Goal: Information Seeking & Learning: Learn about a topic

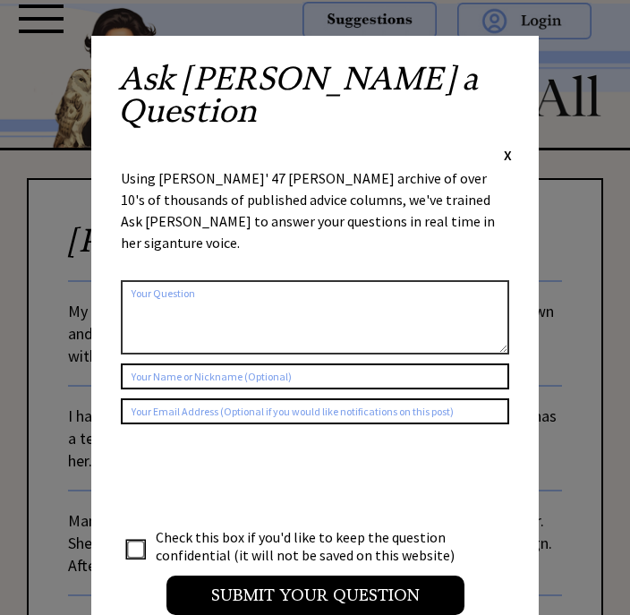
click at [507, 146] on span "X" at bounding box center [508, 155] width 8 height 18
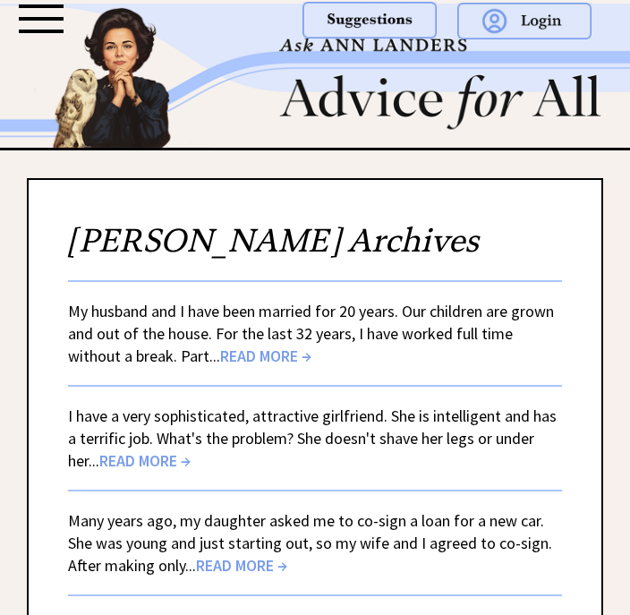
click at [498, 69] on div at bounding box center [446, 40] width 331 height 81
click at [220, 353] on span "READ MORE →" at bounding box center [265, 355] width 91 height 21
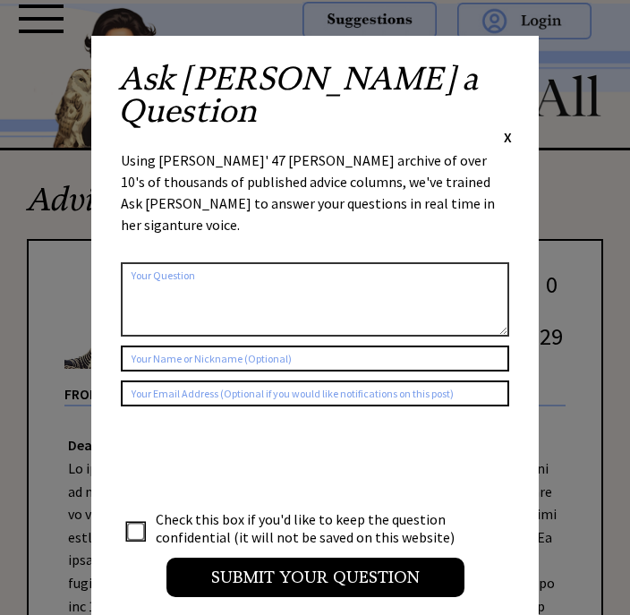
click at [509, 128] on span "X" at bounding box center [508, 137] width 8 height 18
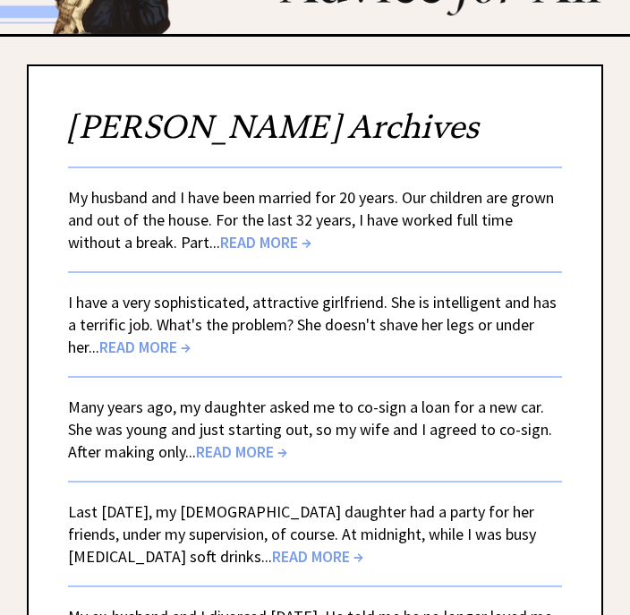
scroll to position [115, 0]
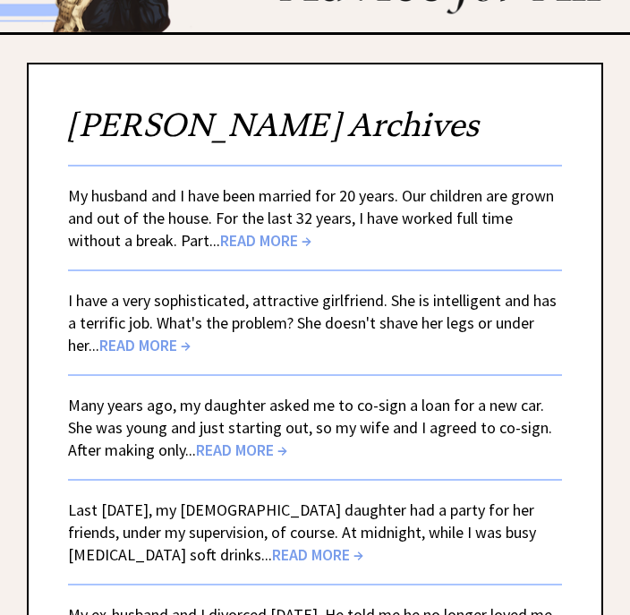
click at [143, 353] on span "READ MORE →" at bounding box center [144, 345] width 91 height 21
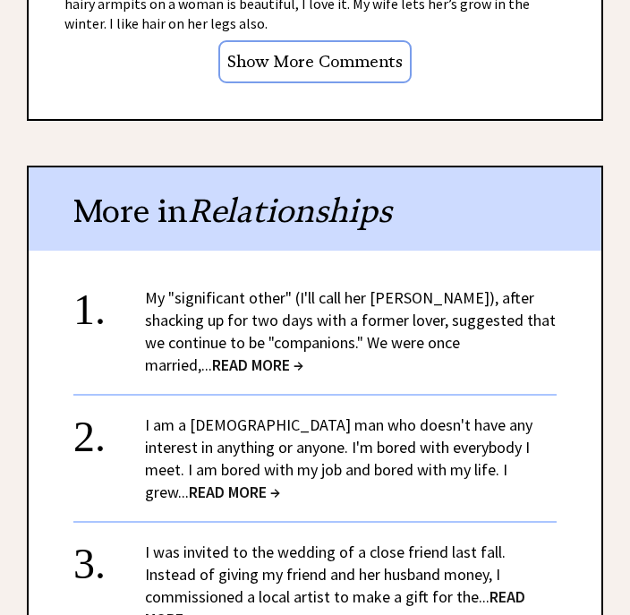
scroll to position [1767, 0]
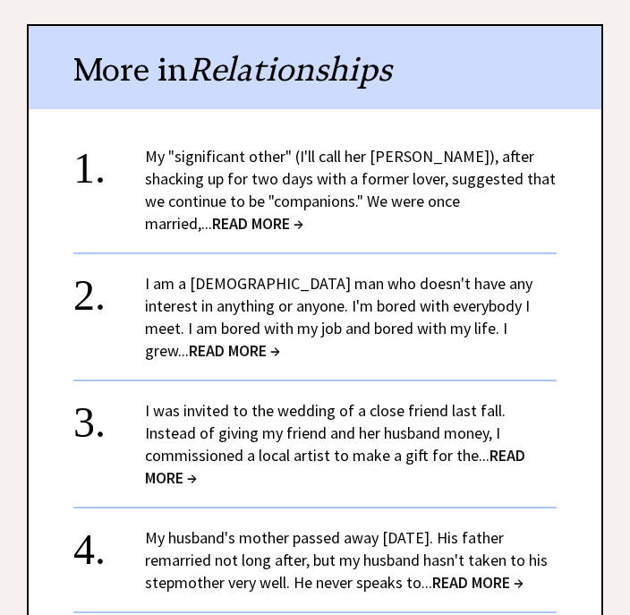
click at [280, 341] on span "READ MORE →" at bounding box center [234, 351] width 91 height 21
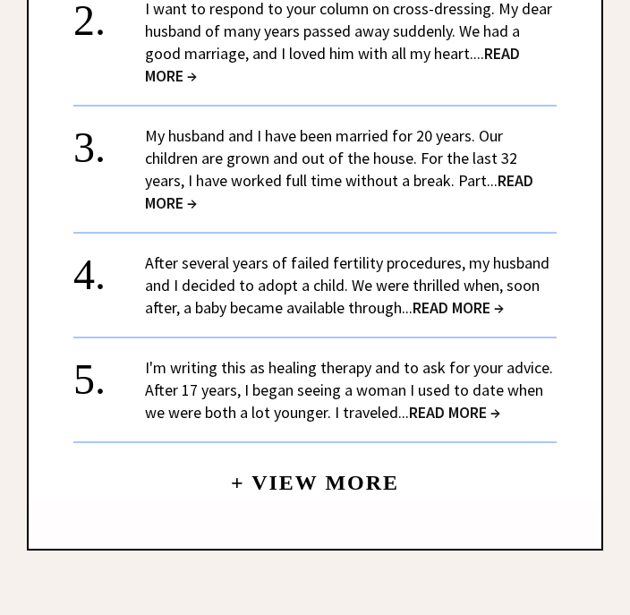
scroll to position [2464, 0]
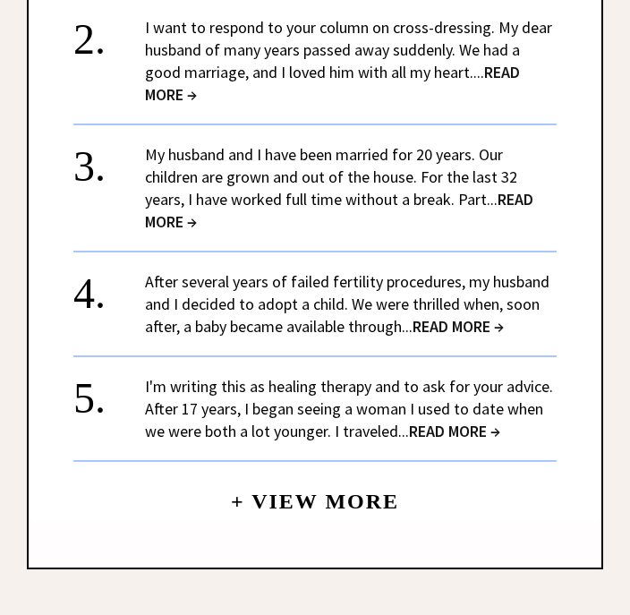
click at [438, 421] on span "READ MORE →" at bounding box center [454, 431] width 91 height 21
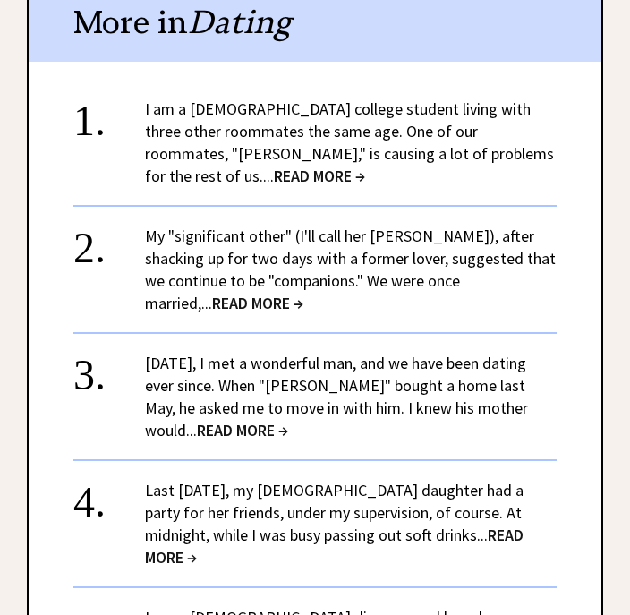
scroll to position [1572, 0]
click at [365, 166] on span "READ MORE →" at bounding box center [319, 176] width 91 height 21
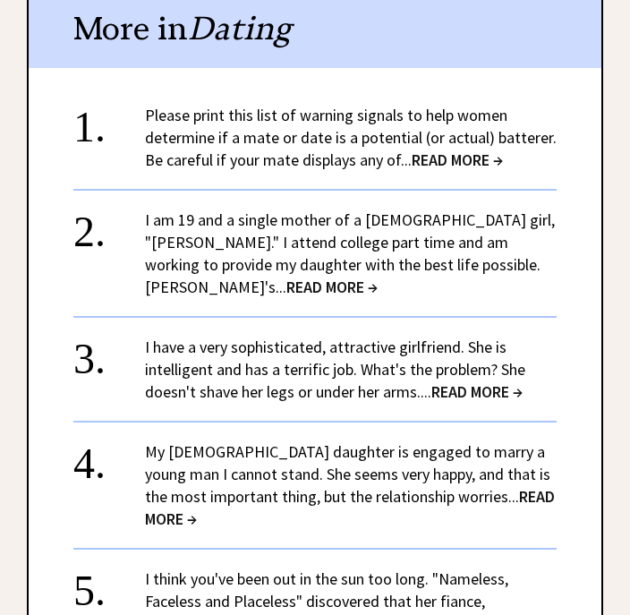
scroll to position [1900, 0]
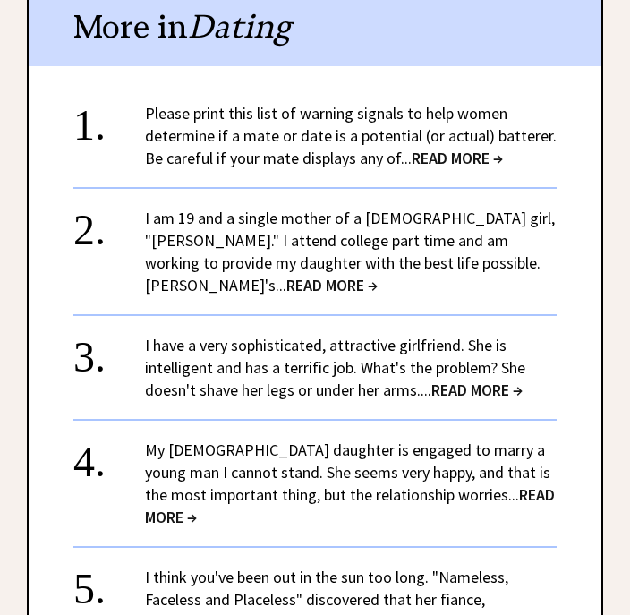
click at [378, 276] on span "READ MORE →" at bounding box center [331, 286] width 91 height 21
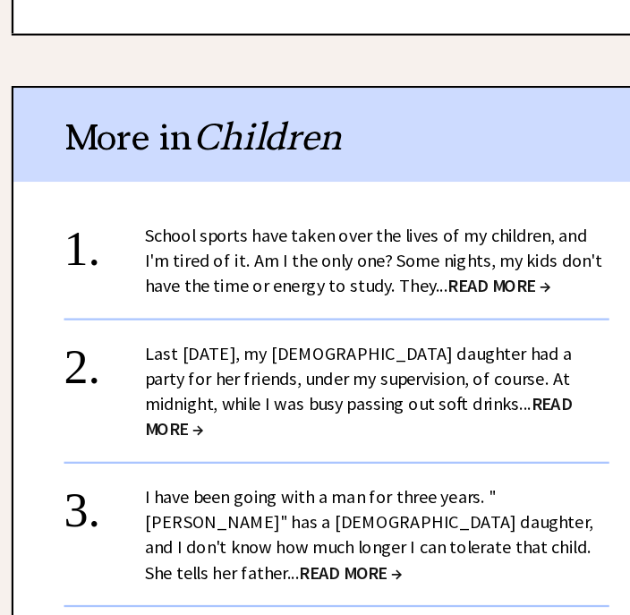
scroll to position [2011, 0]
